Goal: Task Accomplishment & Management: Manage account settings

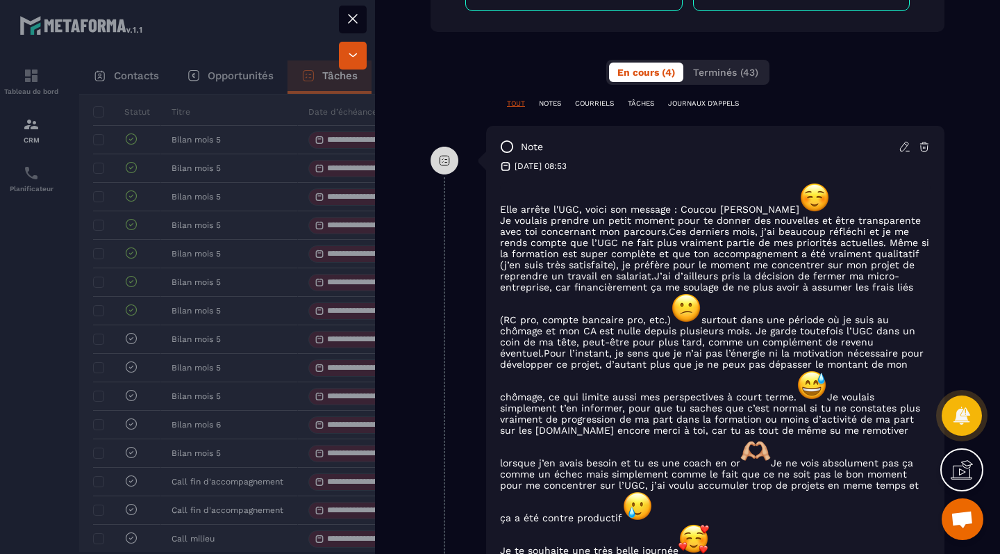
scroll to position [700, 0]
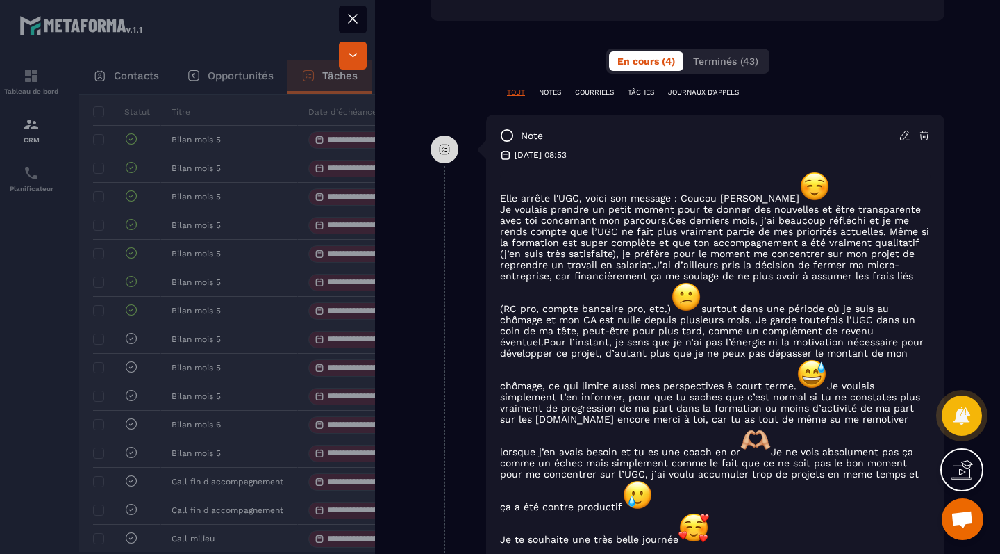
click at [300, 295] on div at bounding box center [500, 277] width 1000 height 554
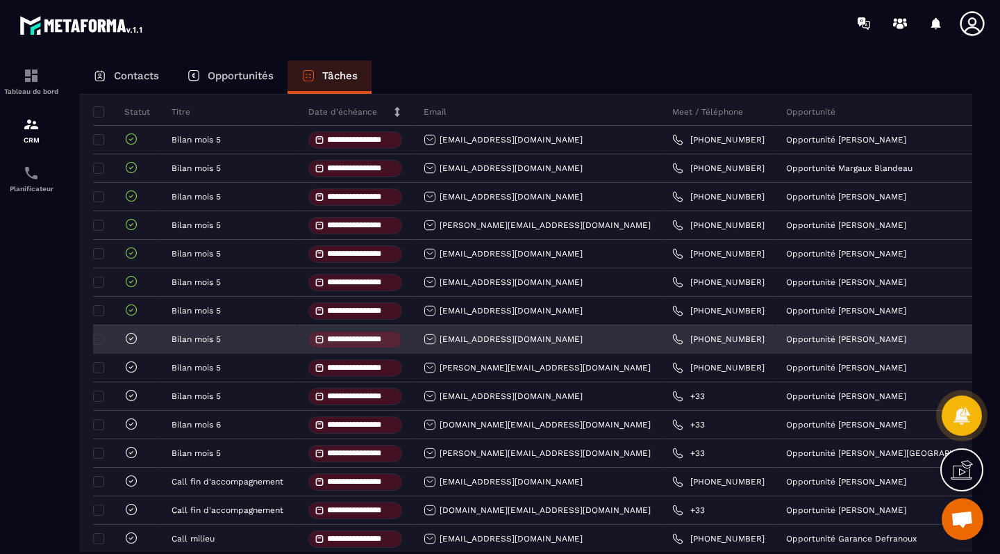
click at [131, 345] on icon at bounding box center [131, 338] width 14 height 14
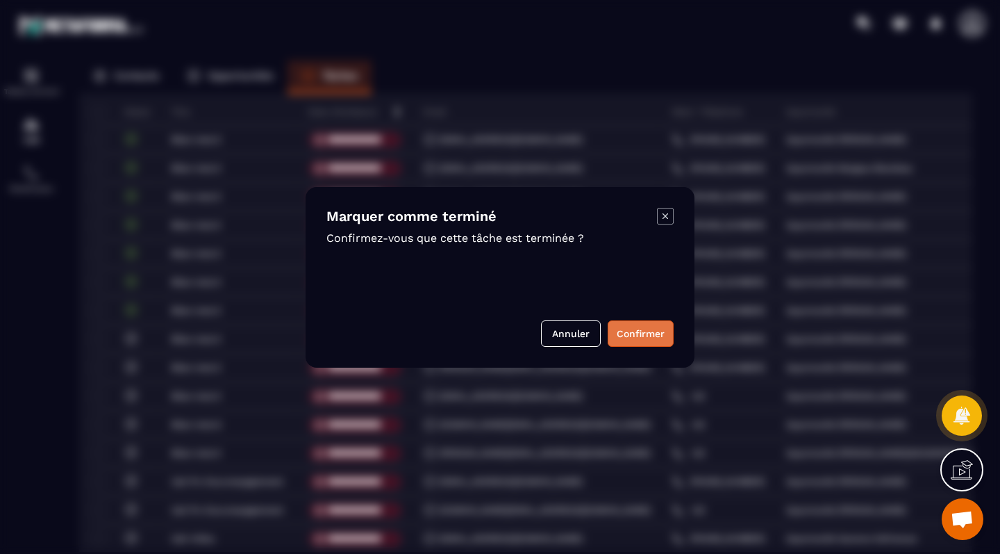
click at [648, 336] on button "Confirmer" at bounding box center [641, 333] width 66 height 26
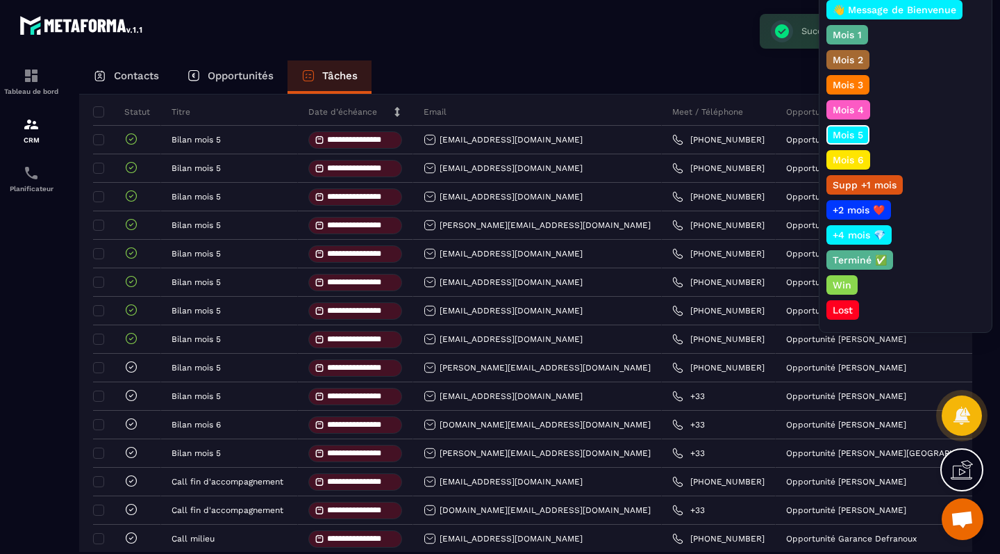
click at [849, 157] on p "Mois 6" at bounding box center [848, 160] width 35 height 14
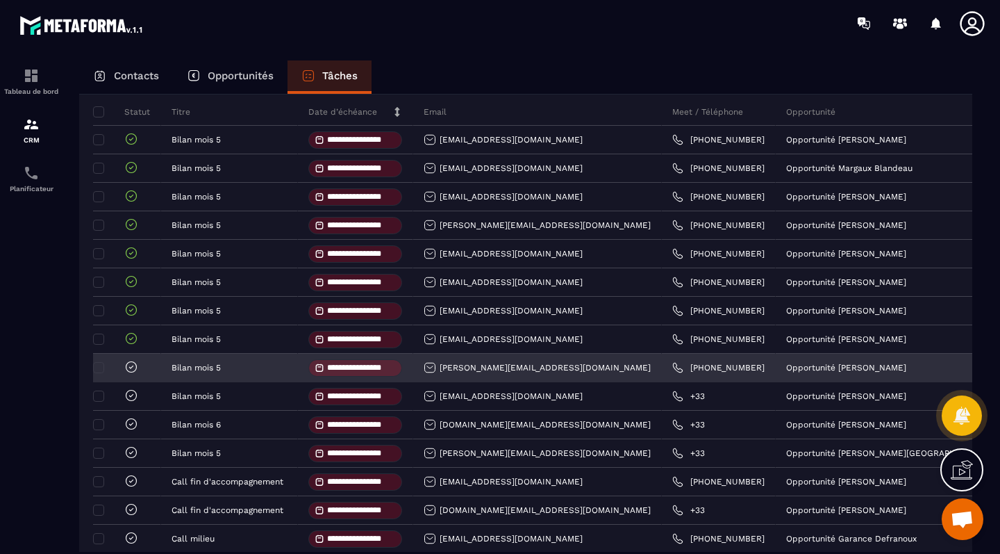
click at [133, 368] on icon at bounding box center [131, 366] width 4 height 3
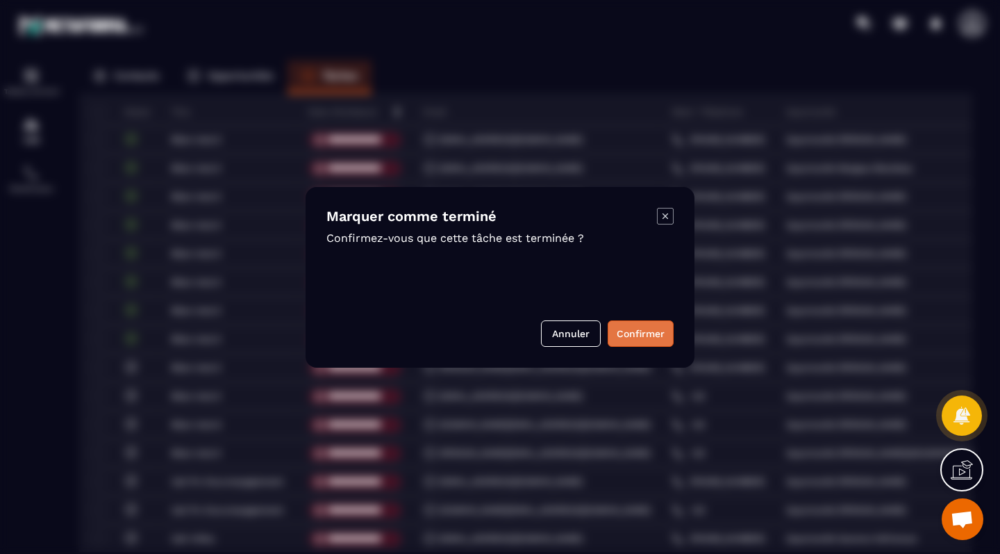
click at [627, 334] on button "Confirmer" at bounding box center [641, 333] width 66 height 26
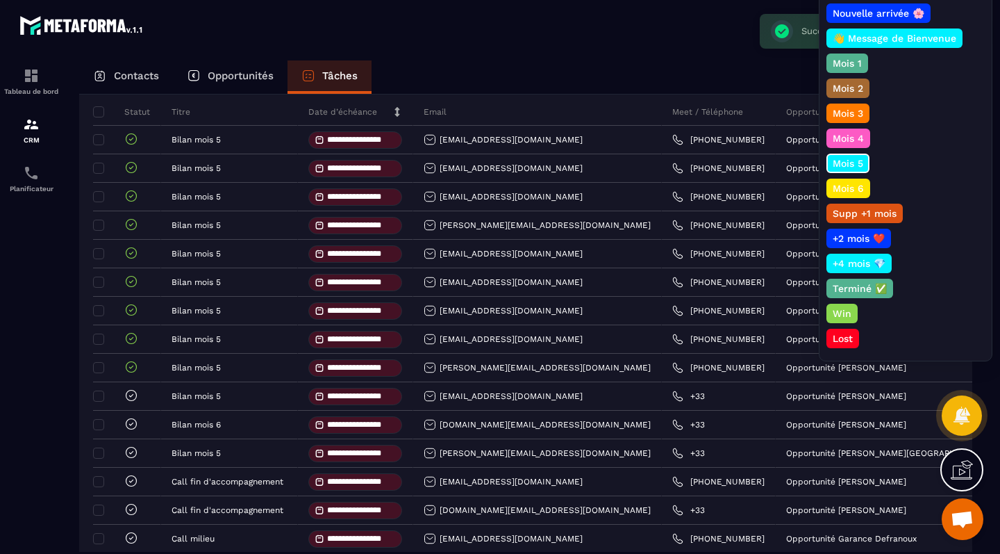
click at [844, 185] on p "Mois 6" at bounding box center [848, 188] width 35 height 14
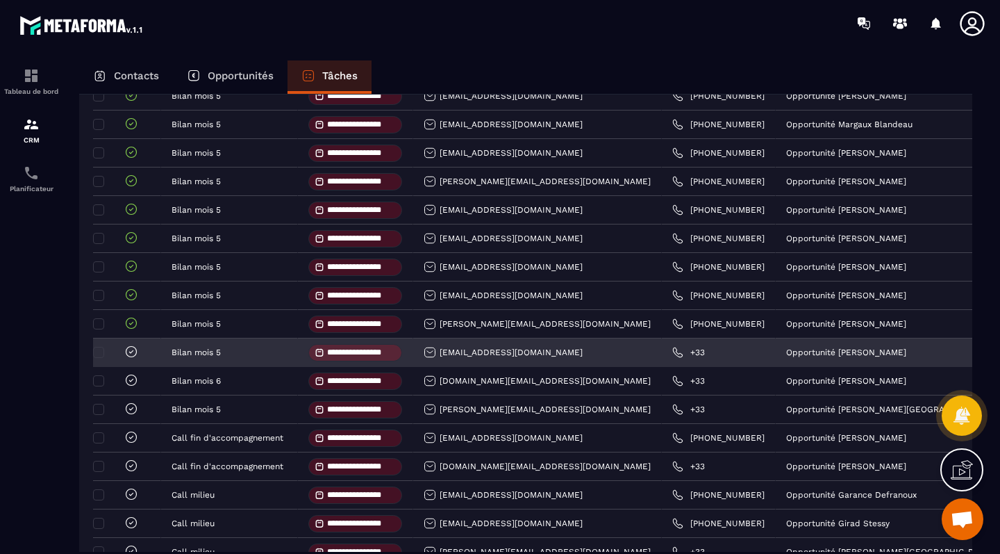
scroll to position [201, 0]
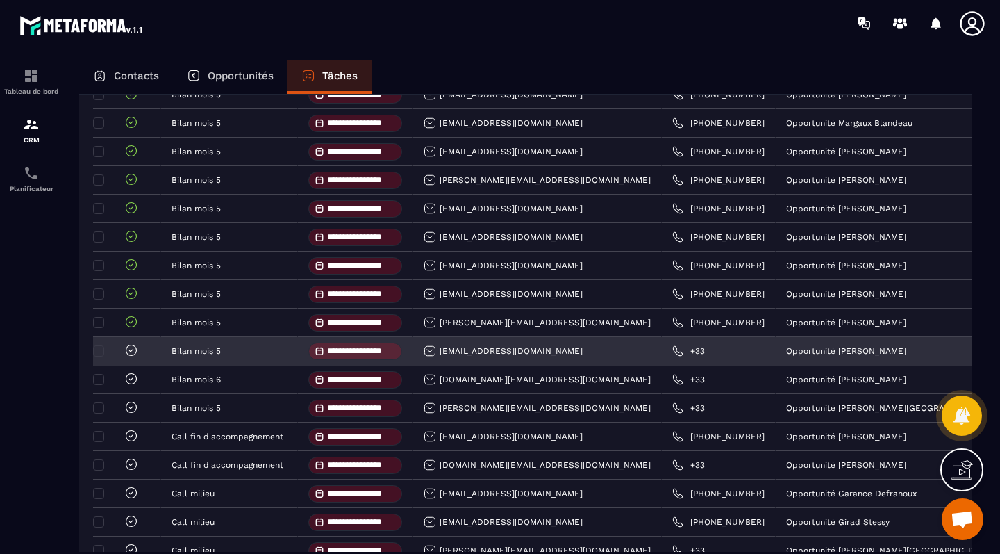
click at [132, 355] on icon at bounding box center [131, 350] width 14 height 14
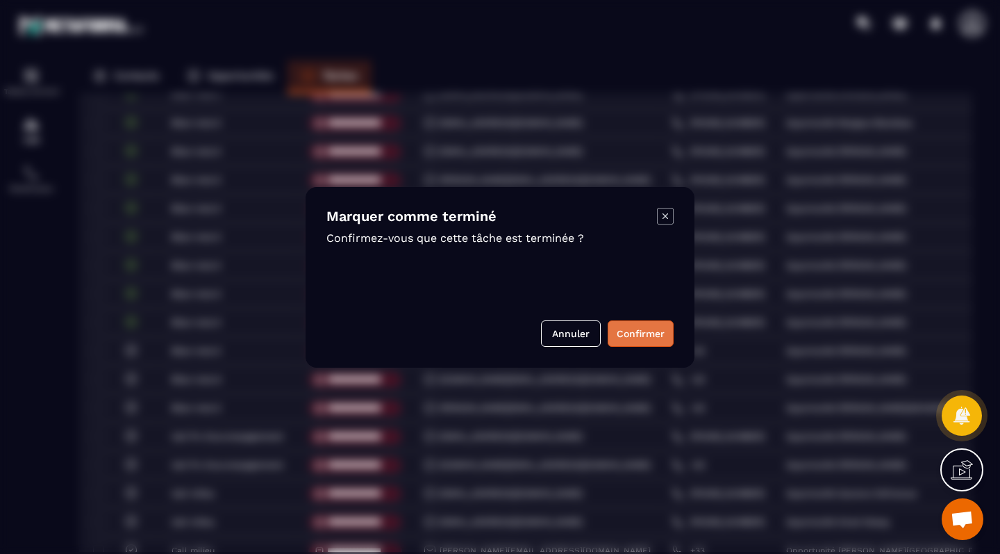
click at [628, 331] on button "Confirmer" at bounding box center [641, 333] width 66 height 26
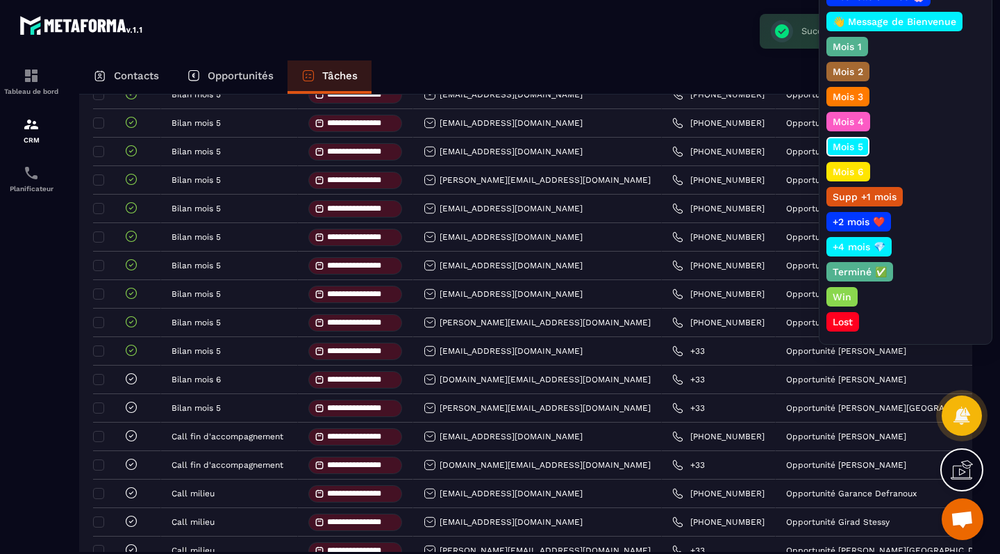
click at [857, 172] on p "Mois 6" at bounding box center [848, 172] width 35 height 14
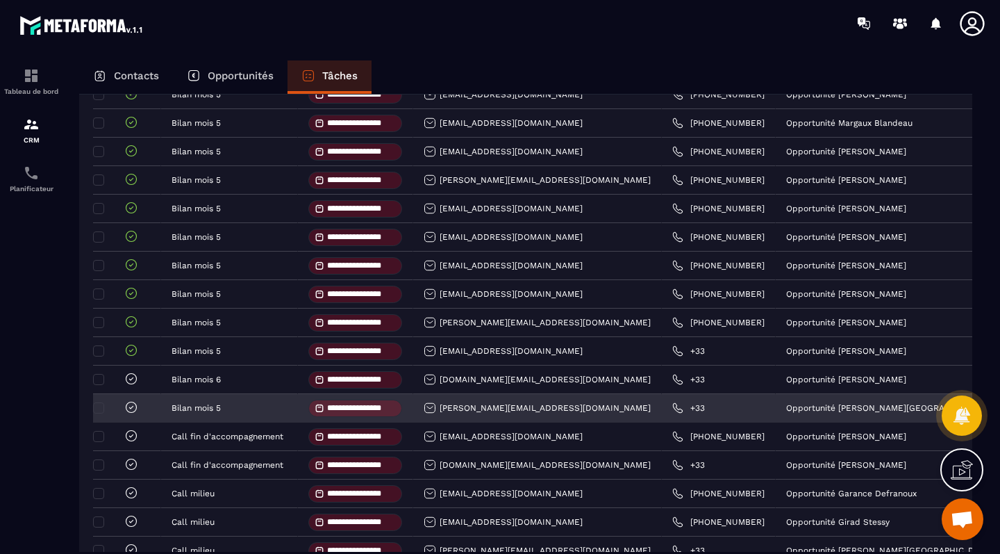
click at [134, 409] on icon at bounding box center [131, 407] width 14 height 14
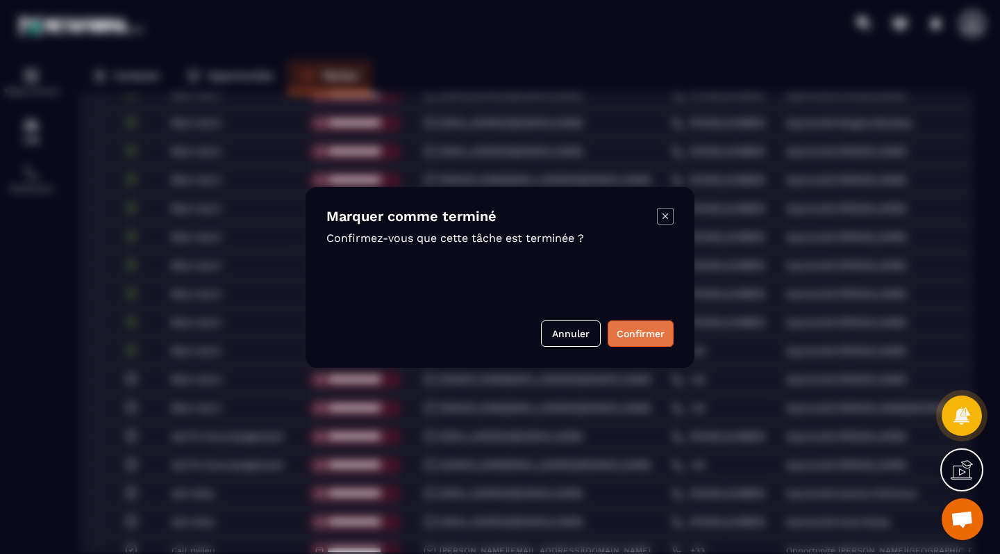
click at [623, 329] on button "Confirmer" at bounding box center [641, 333] width 66 height 26
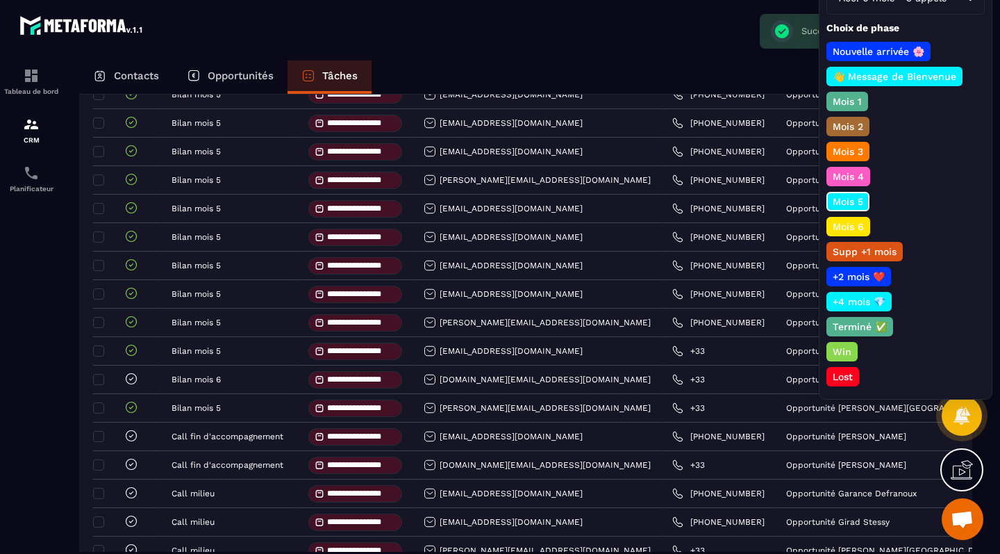
click at [848, 230] on p "Mois 6" at bounding box center [848, 227] width 35 height 14
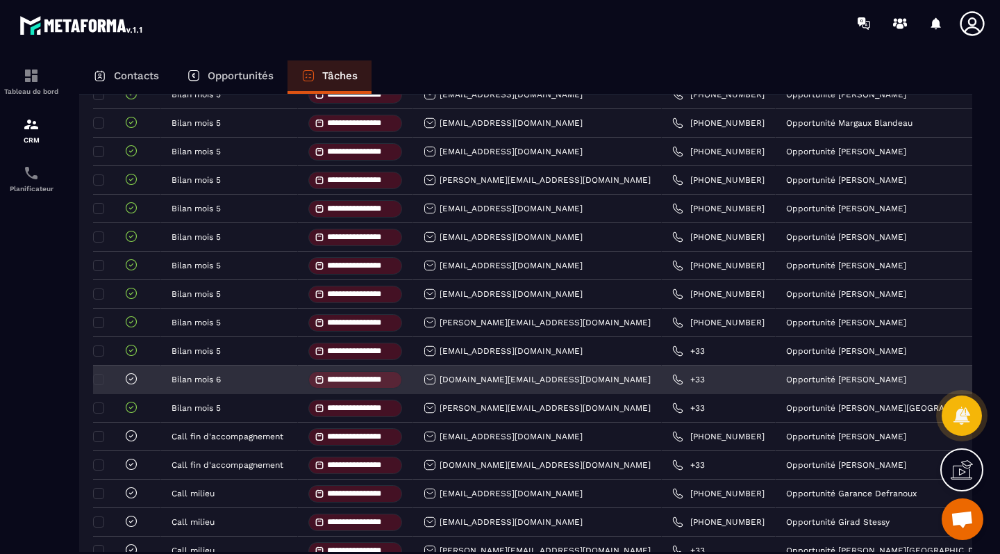
click at [133, 384] on icon at bounding box center [131, 379] width 14 height 14
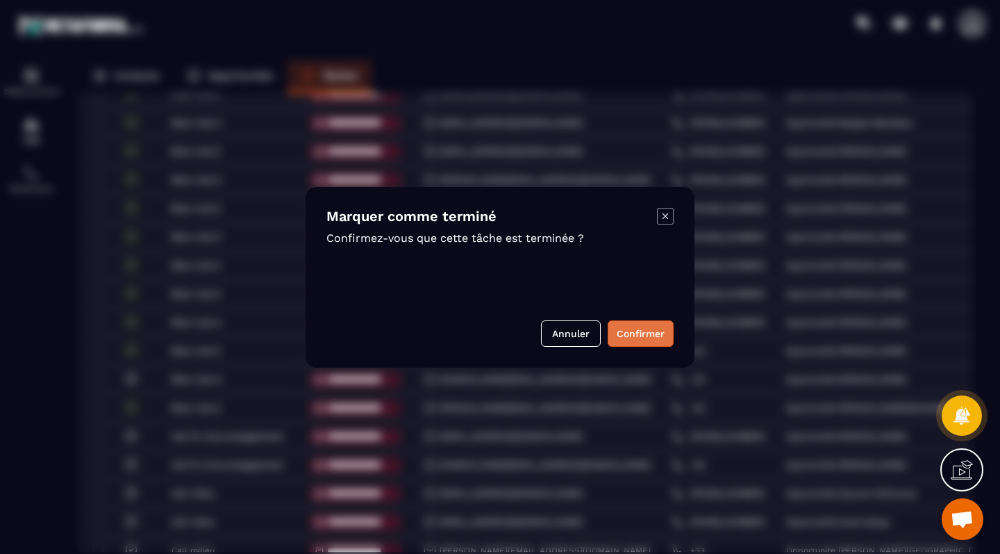
click at [641, 334] on button "Confirmer" at bounding box center [641, 333] width 66 height 26
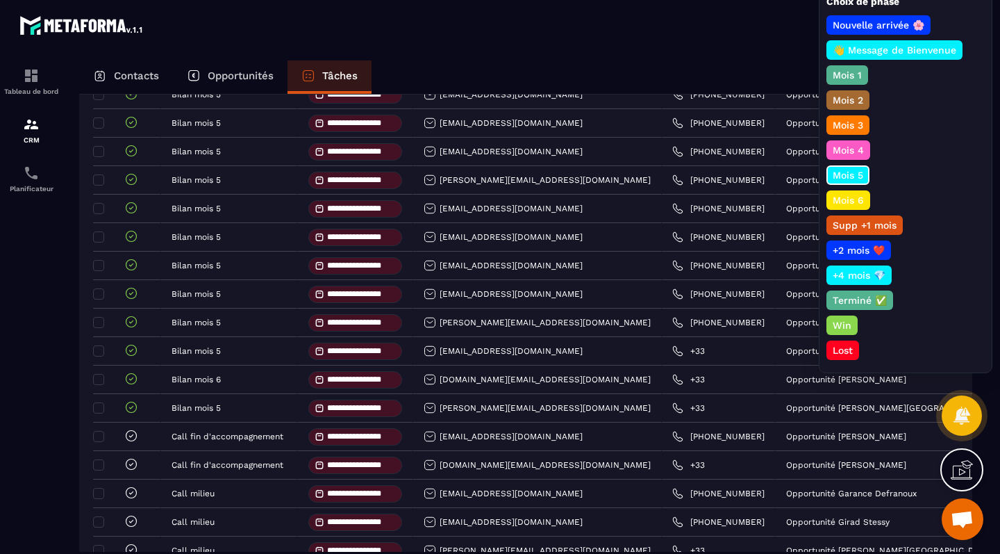
click at [856, 302] on p "Terminé ✅" at bounding box center [860, 300] width 58 height 14
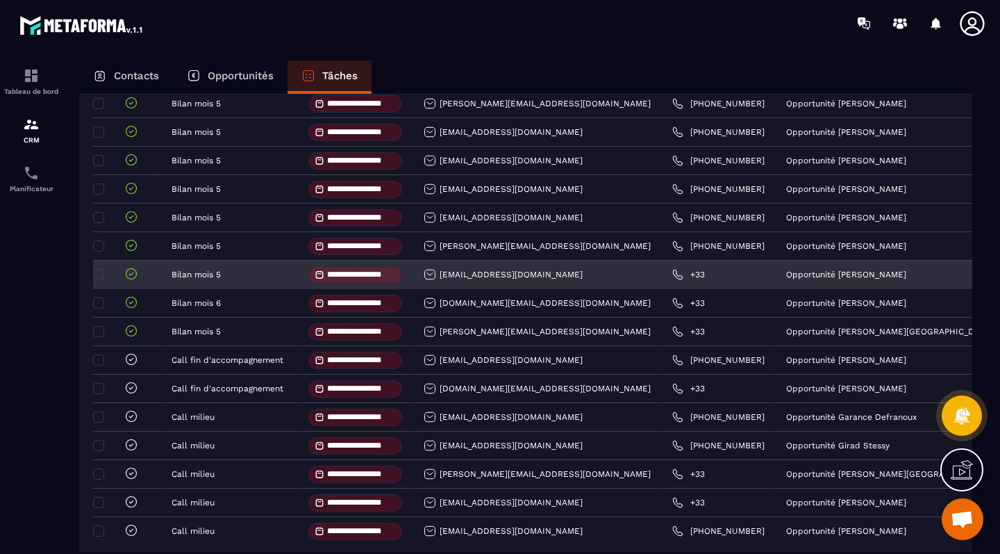
scroll to position [281, 0]
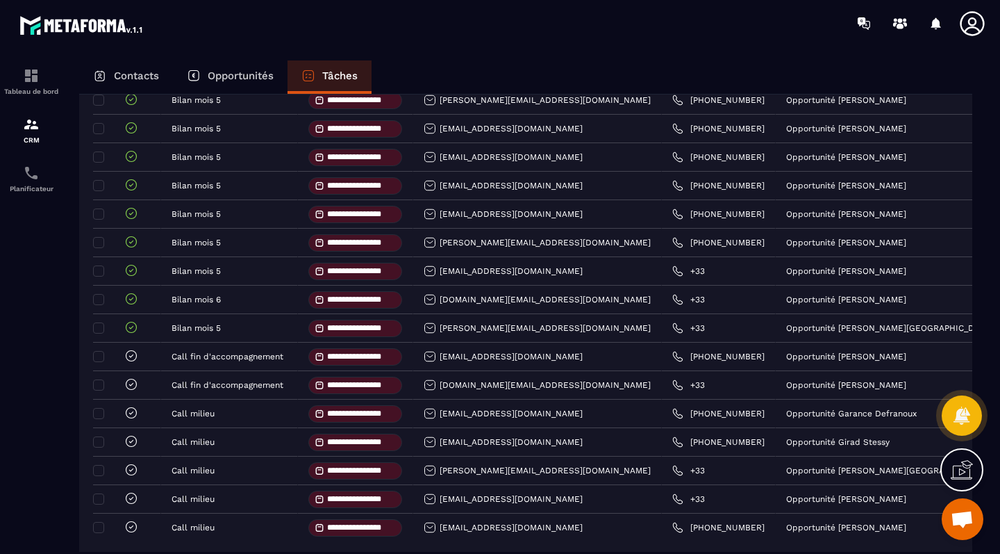
click at [226, 65] on div "Opportunités" at bounding box center [230, 76] width 115 height 33
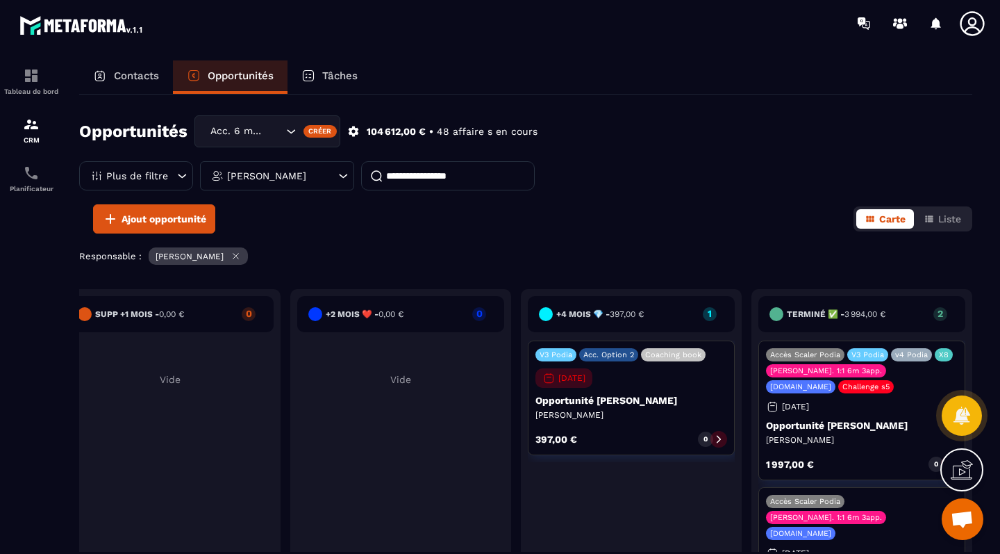
click at [340, 72] on p "Tâches" at bounding box center [339, 75] width 35 height 13
